Goal: Task Accomplishment & Management: Manage account settings

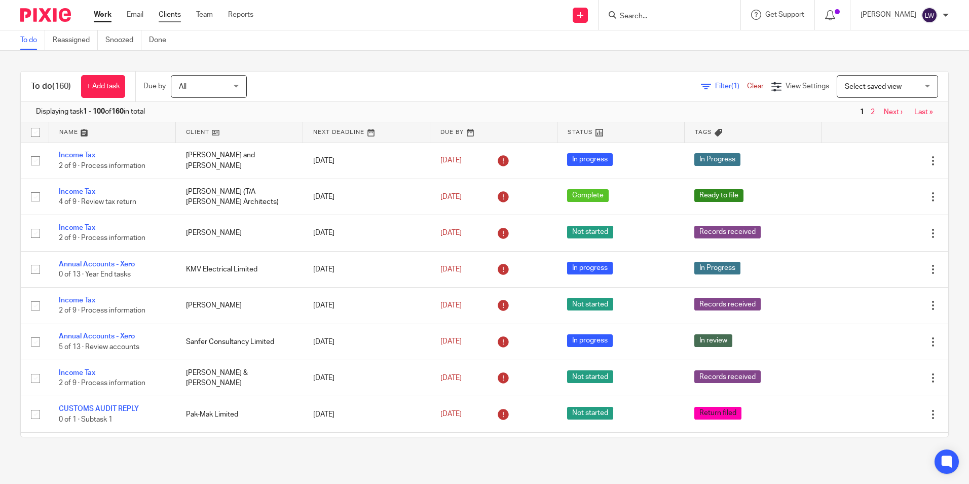
click at [175, 15] on link "Clients" at bounding box center [170, 15] width 22 height 10
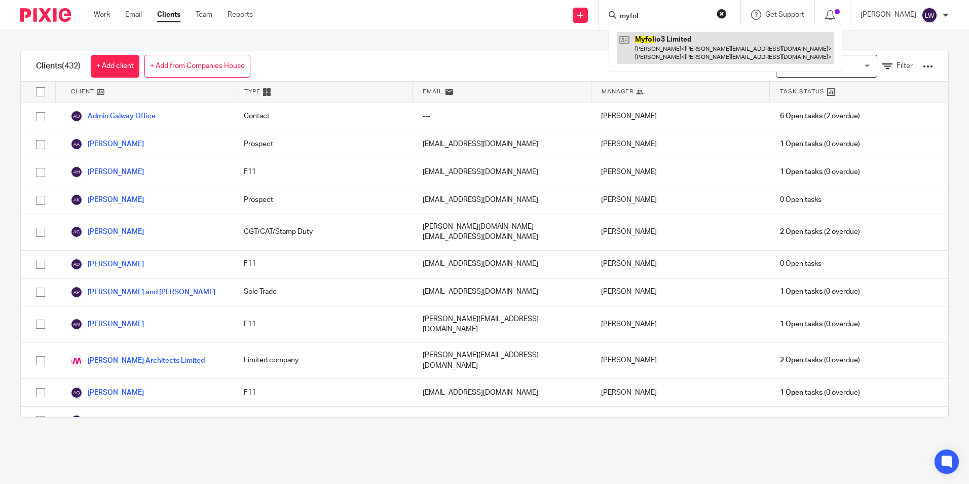
type input "myfol"
click at [696, 53] on link at bounding box center [726, 47] width 218 height 31
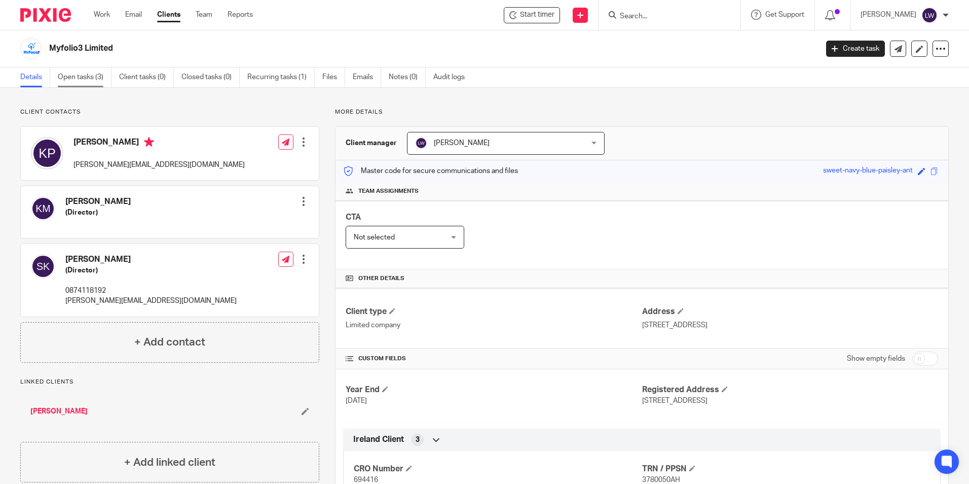
click at [81, 76] on link "Open tasks (3)" at bounding box center [85, 77] width 54 height 20
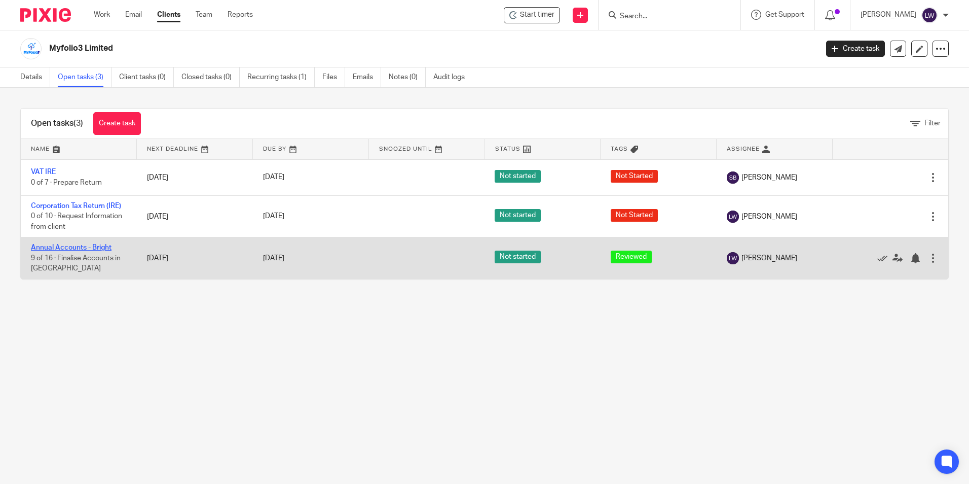
click at [80, 245] on link "Annual Accounts - Bright" at bounding box center [71, 247] width 81 height 7
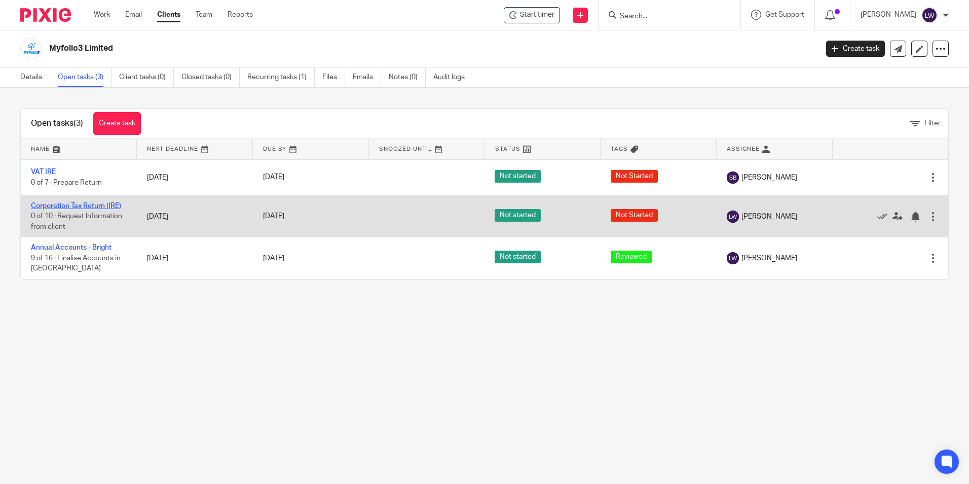
click at [69, 206] on link "Corporation Tax Return (IRE)" at bounding box center [76, 205] width 90 height 7
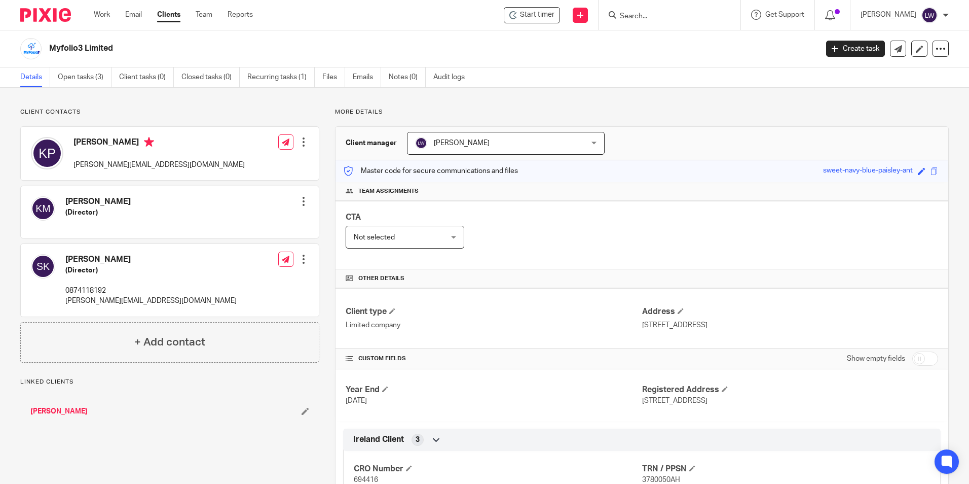
click at [684, 19] on input "Search" at bounding box center [664, 16] width 91 height 9
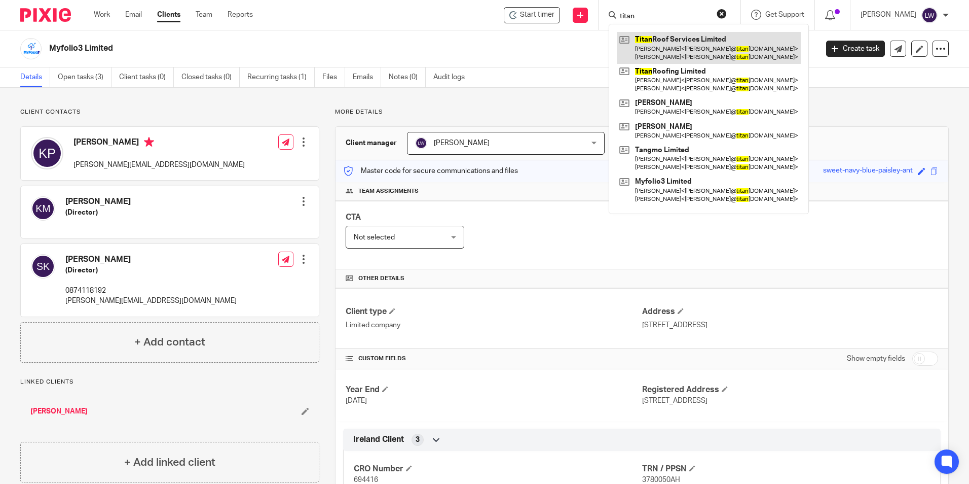
type input "titan"
click at [684, 48] on link at bounding box center [709, 47] width 184 height 31
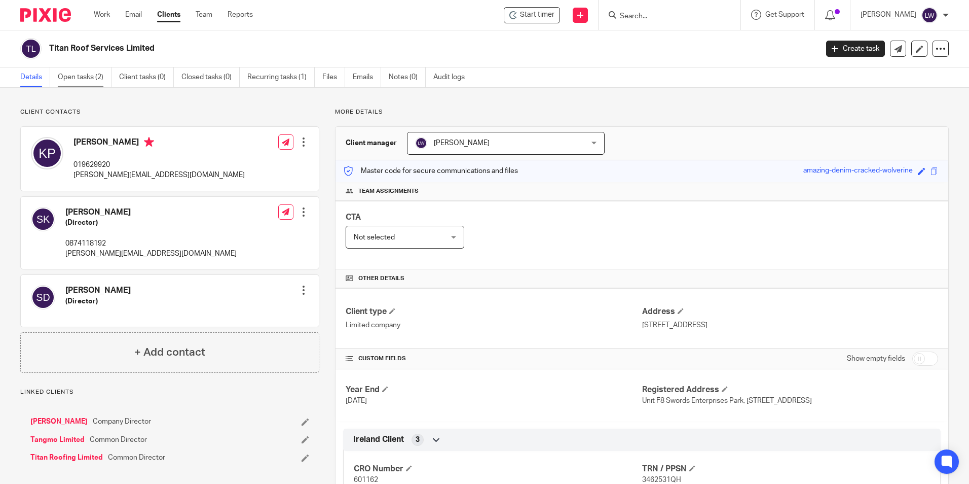
click at [86, 75] on link "Open tasks (2)" at bounding box center [85, 77] width 54 height 20
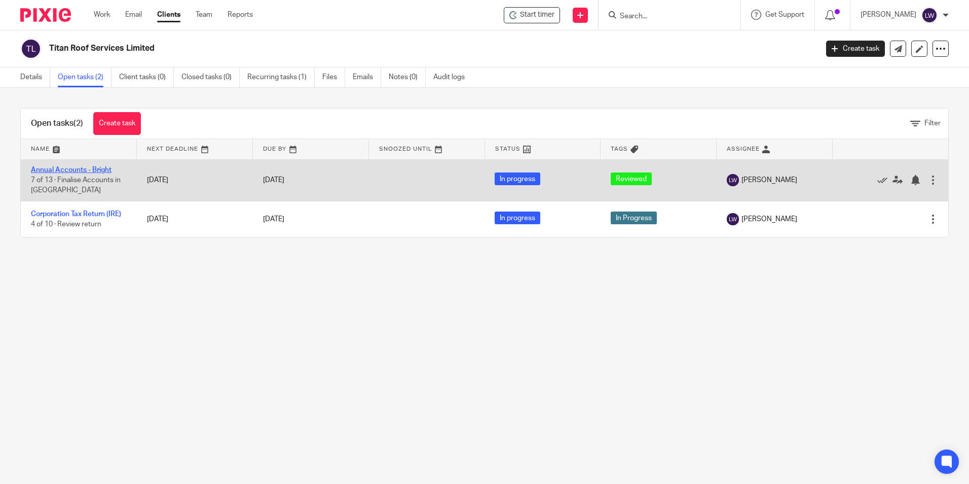
click at [82, 166] on link "Annual Accounts - Bright" at bounding box center [71, 169] width 81 height 7
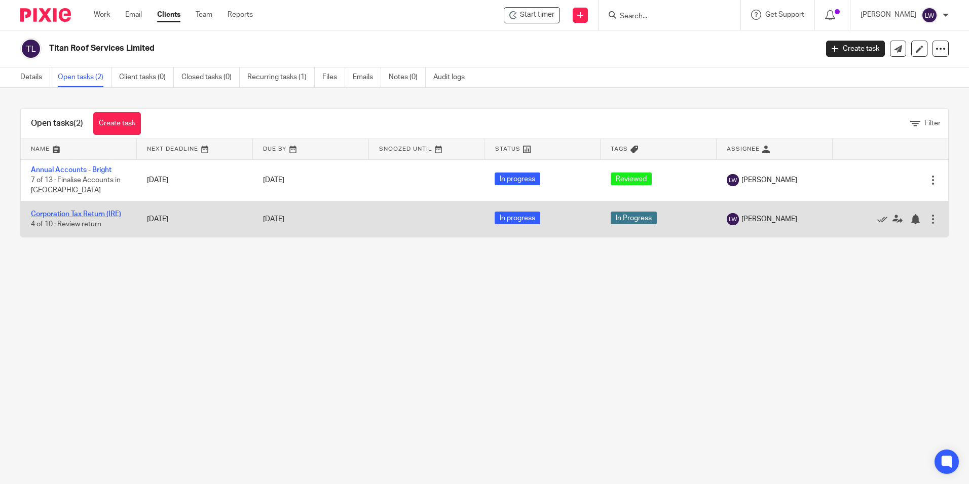
click at [78, 210] on link "Corporation Tax Return (IRE)" at bounding box center [76, 213] width 90 height 7
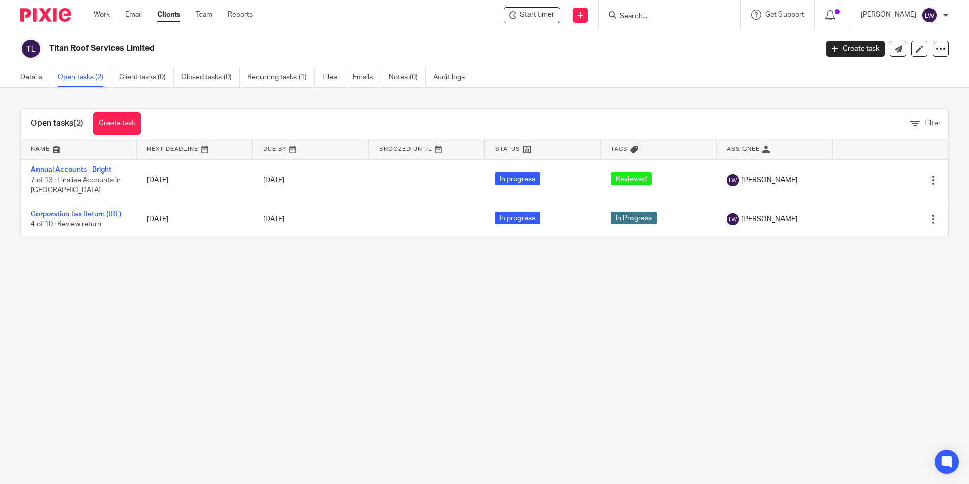
click at [673, 24] on div at bounding box center [670, 15] width 142 height 30
click at [650, 16] on input "Search" at bounding box center [664, 16] width 91 height 9
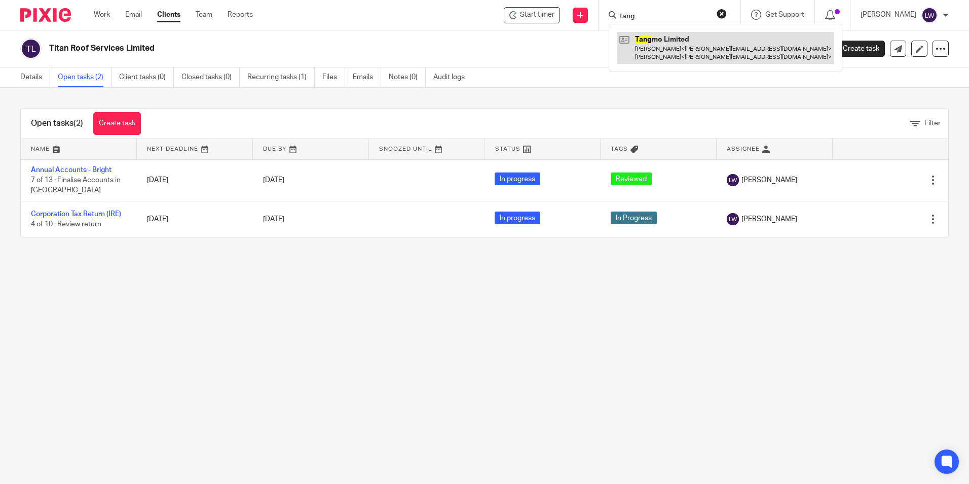
type input "tang"
click at [698, 49] on link at bounding box center [726, 47] width 218 height 31
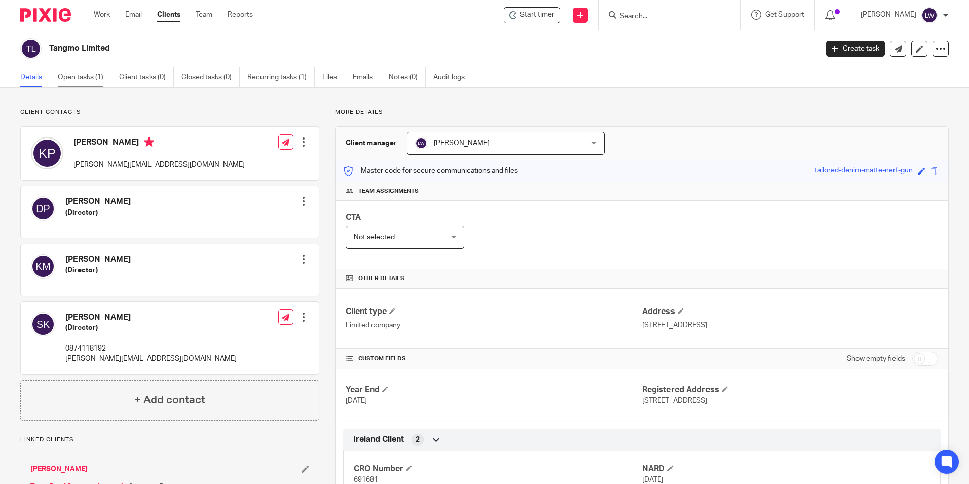
click at [93, 77] on link "Open tasks (1)" at bounding box center [85, 77] width 54 height 20
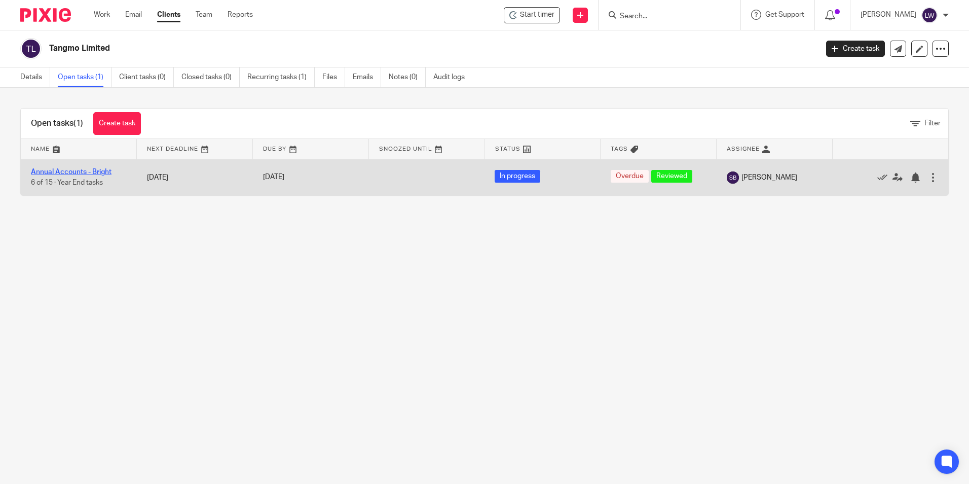
click at [52, 173] on link "Annual Accounts - Bright" at bounding box center [71, 171] width 81 height 7
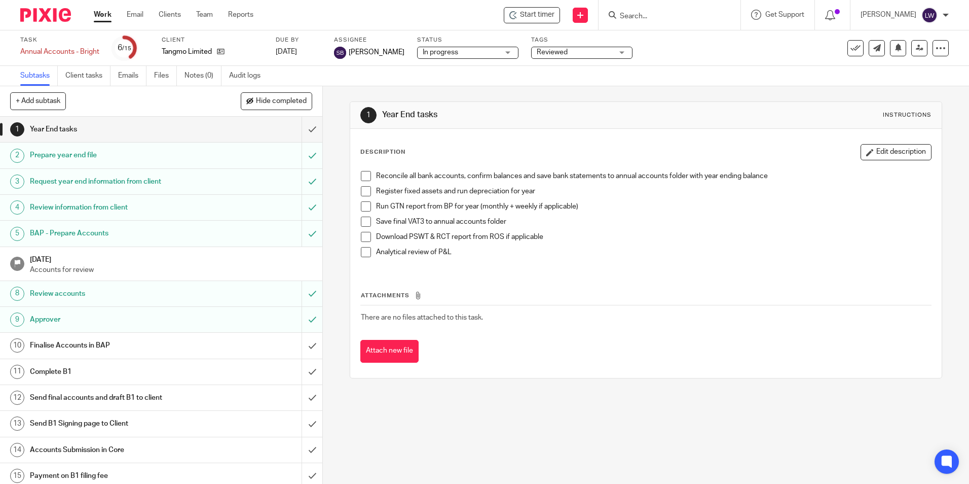
click at [166, 266] on p "Accounts for review" at bounding box center [171, 270] width 283 height 10
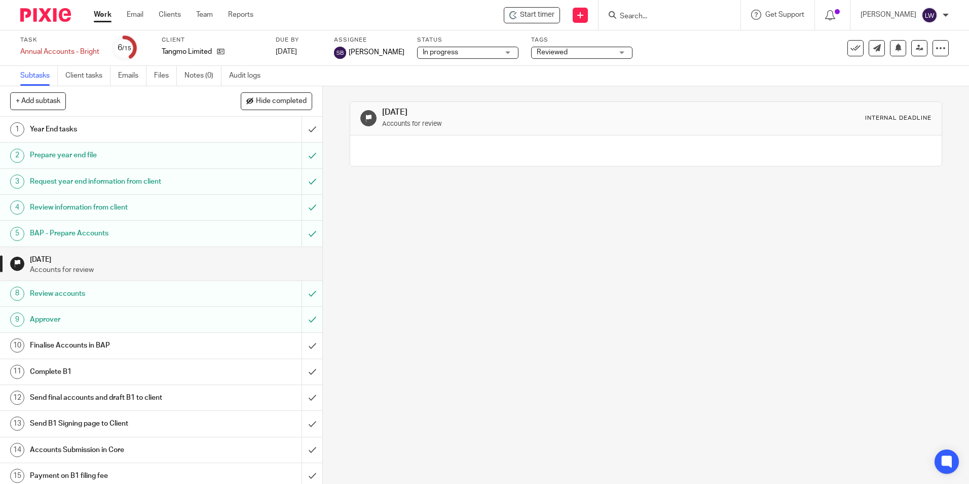
click at [169, 295] on h1 "Review accounts" at bounding box center [117, 293] width 174 height 15
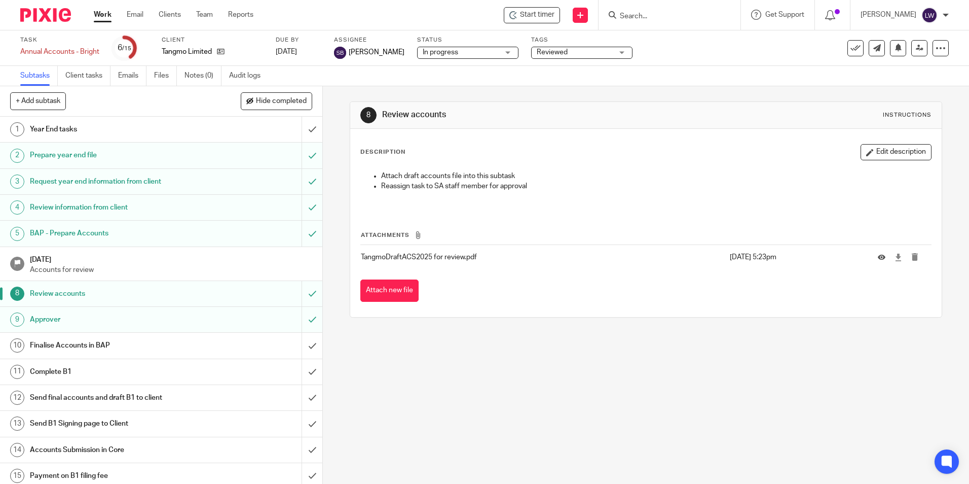
click at [171, 314] on h1 "Approver" at bounding box center [117, 319] width 174 height 15
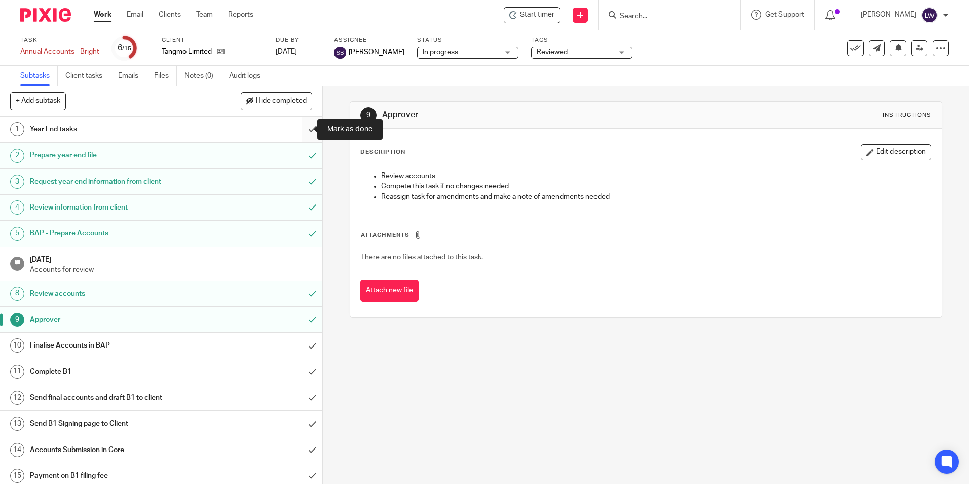
click at [296, 130] on input "submit" at bounding box center [161, 129] width 322 height 25
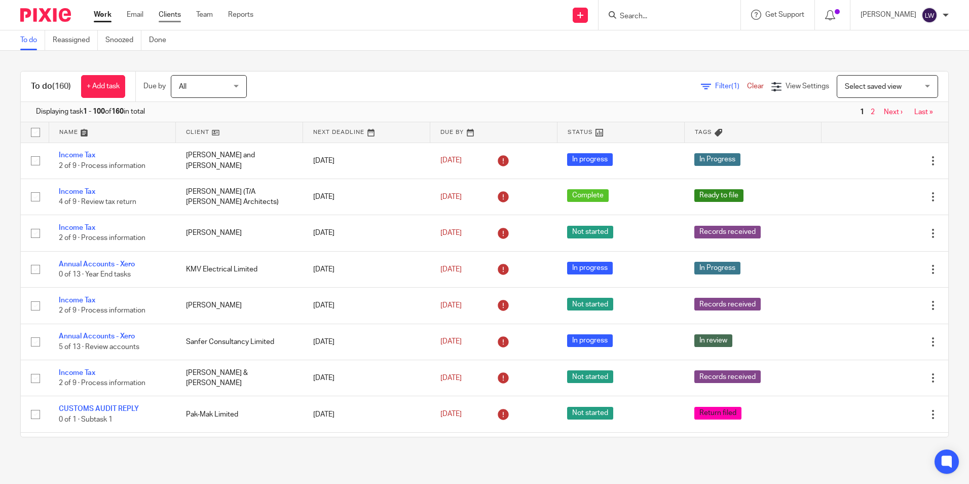
click at [168, 16] on link "Clients" at bounding box center [170, 15] width 22 height 10
click at [647, 18] on input "Search" at bounding box center [664, 16] width 91 height 9
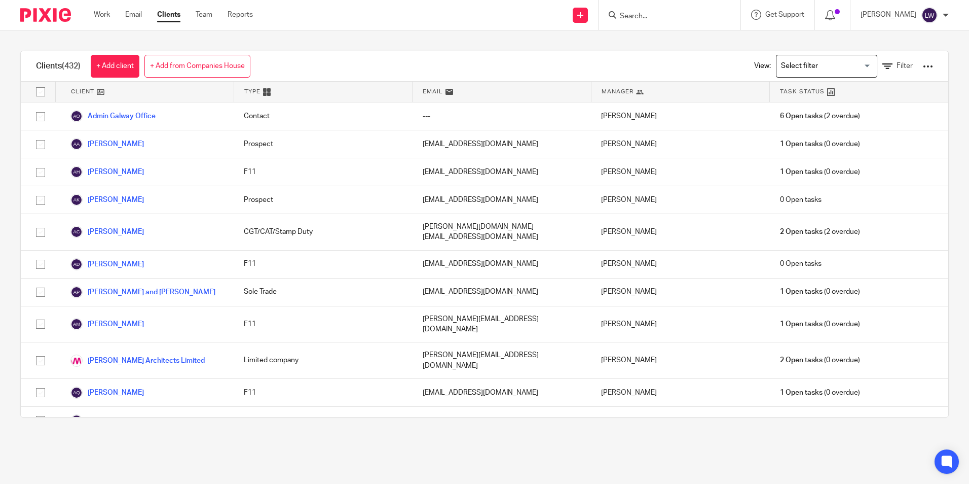
click at [648, 18] on input "Search" at bounding box center [664, 16] width 91 height 9
type input "immer"
click at [691, 43] on link at bounding box center [680, 43] width 126 height 23
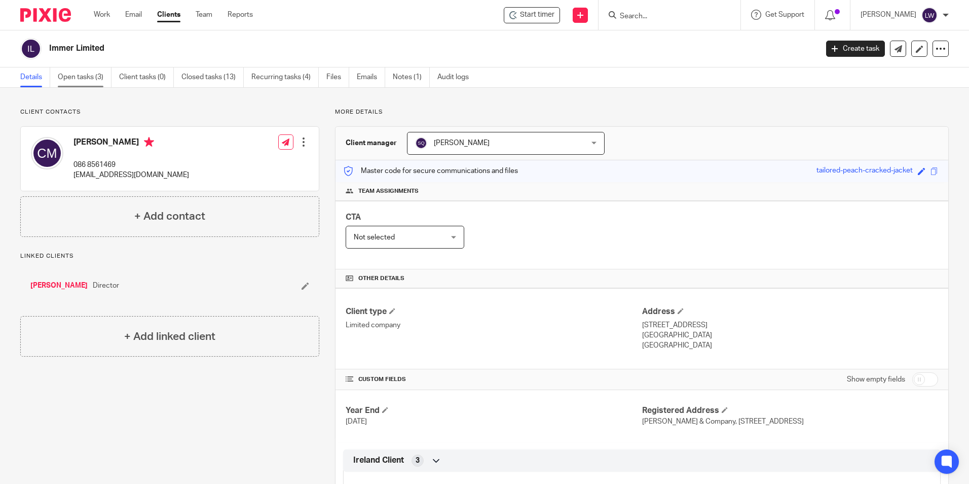
click at [69, 77] on link "Open tasks (3)" at bounding box center [85, 77] width 54 height 20
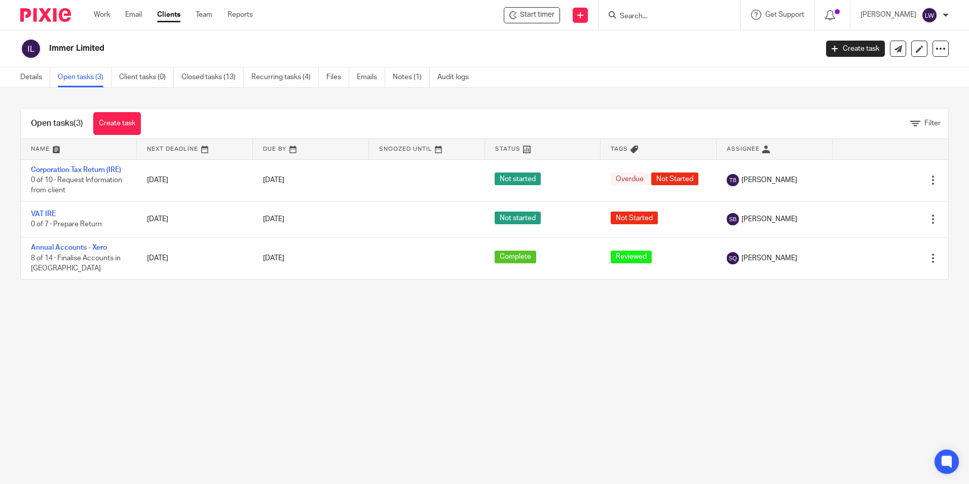
click at [174, 15] on link "Clients" at bounding box center [168, 15] width 23 height 10
click at [642, 19] on input "Search" at bounding box center [664, 16] width 91 height 9
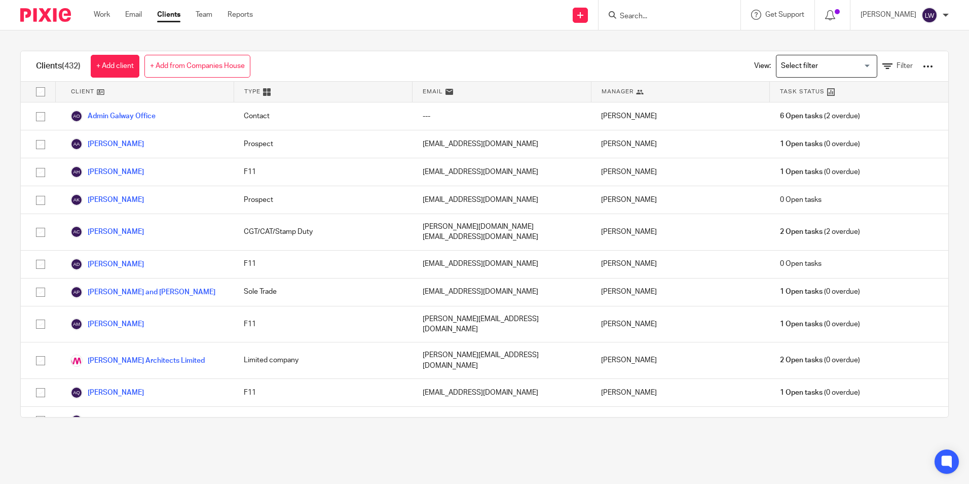
click at [681, 20] on input "Search" at bounding box center [664, 16] width 91 height 9
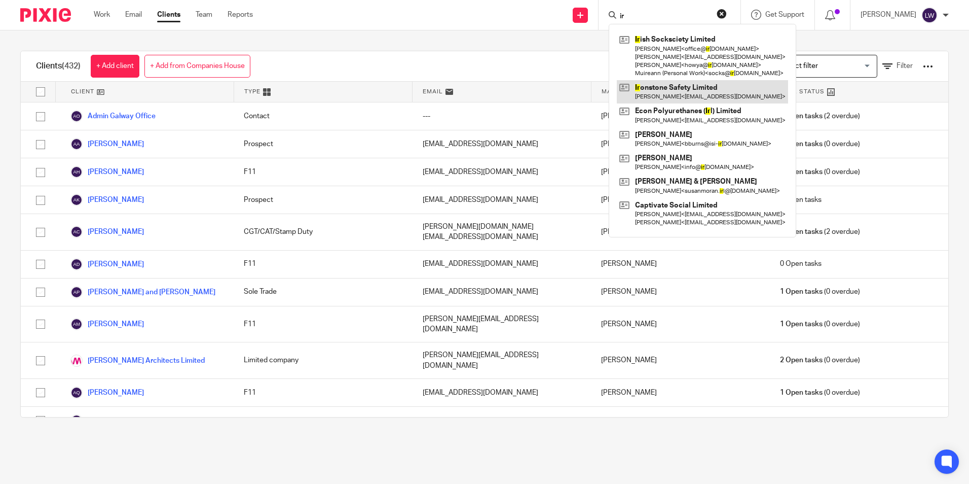
type input "ir"
click at [698, 93] on link at bounding box center [702, 91] width 171 height 23
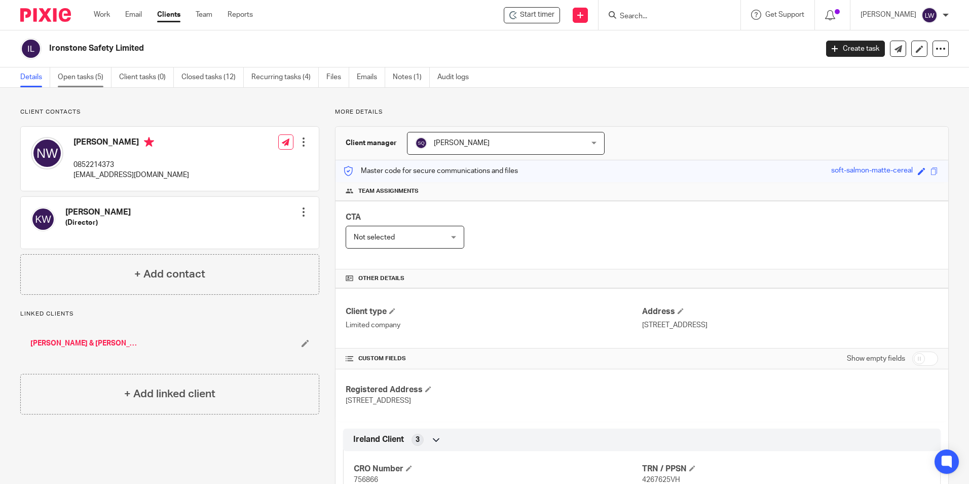
click at [79, 76] on link "Open tasks (5)" at bounding box center [85, 77] width 54 height 20
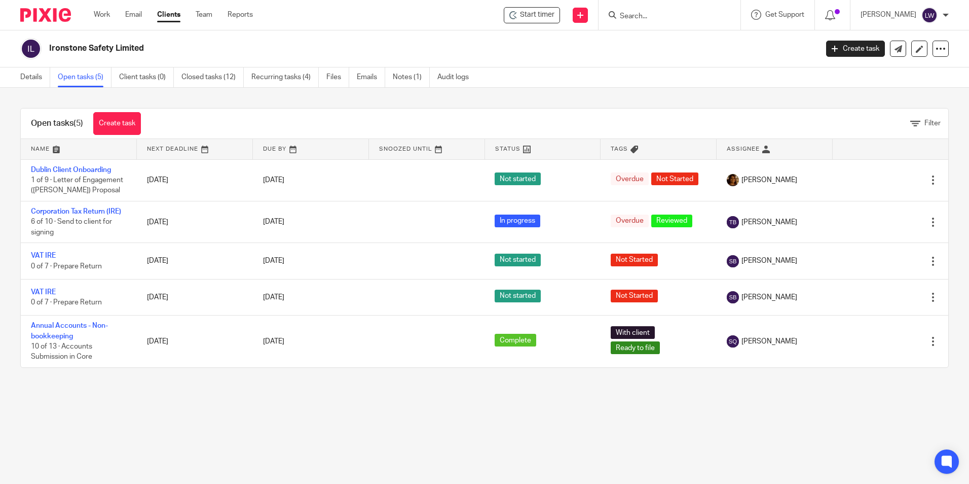
drag, startPoint x: 637, startPoint y: 13, endPoint x: 656, endPoint y: 25, distance: 23.1
click at [637, 13] on input "Search" at bounding box center [664, 16] width 91 height 9
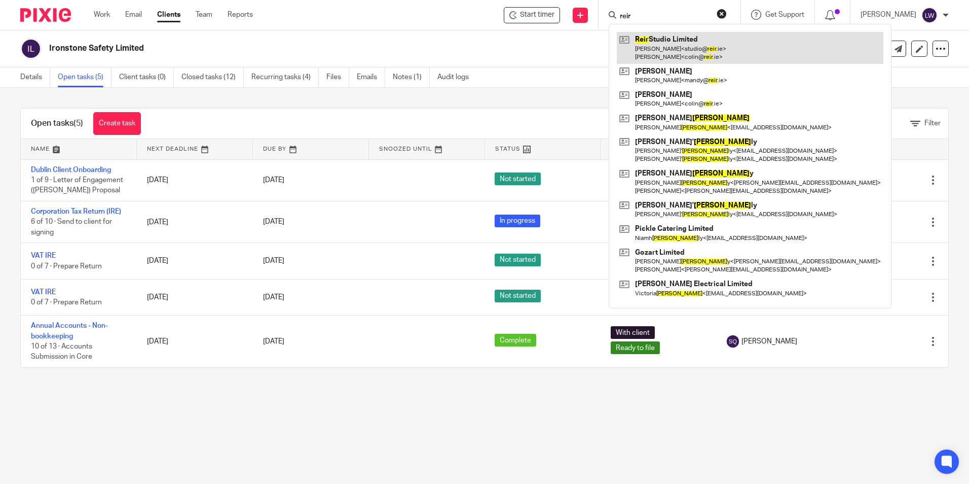
type input "reir"
click at [667, 44] on link at bounding box center [750, 47] width 267 height 31
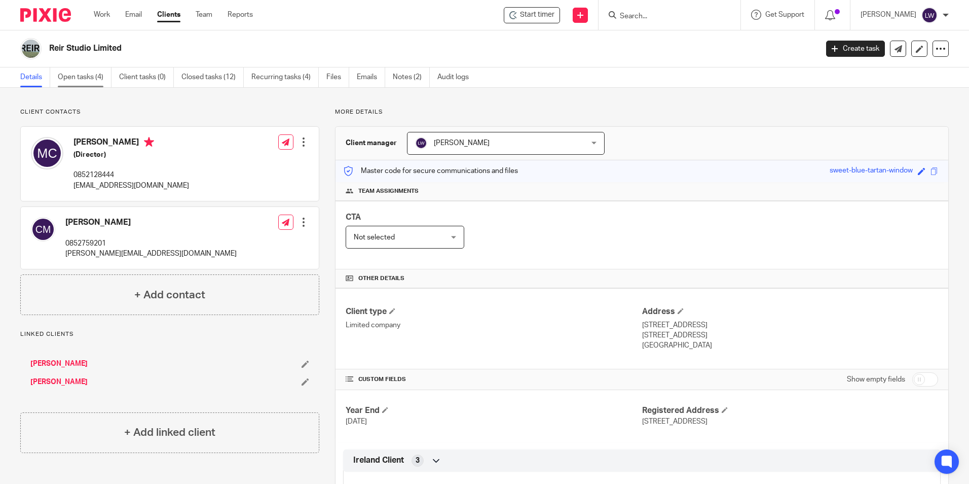
click at [87, 76] on link "Open tasks (4)" at bounding box center [85, 77] width 54 height 20
